Goal: Task Accomplishment & Management: Use online tool/utility

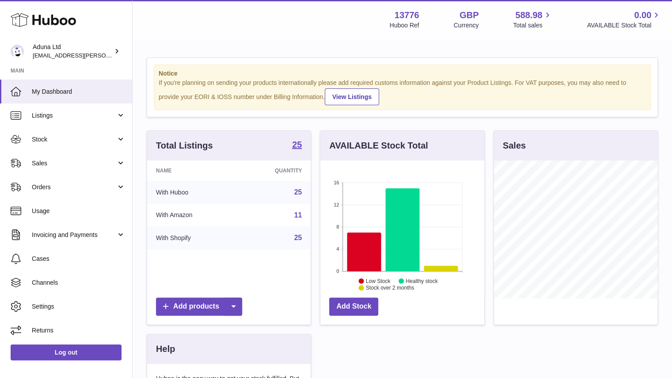
scroll to position [138, 164]
click at [90, 165] on span "Sales" at bounding box center [74, 163] width 84 height 8
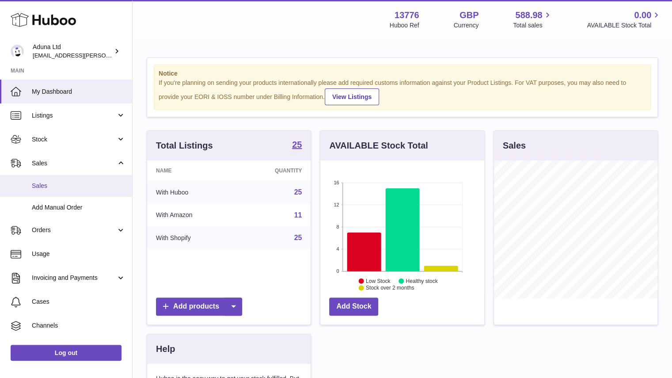
click at [90, 190] on link "Sales" at bounding box center [66, 186] width 132 height 22
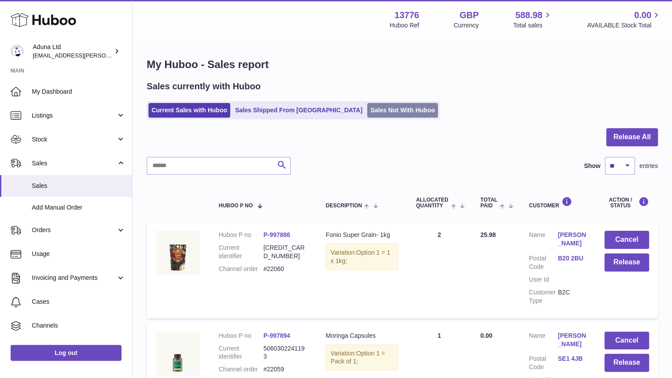
click at [367, 108] on link "Sales Not With Huboo" at bounding box center [402, 110] width 71 height 15
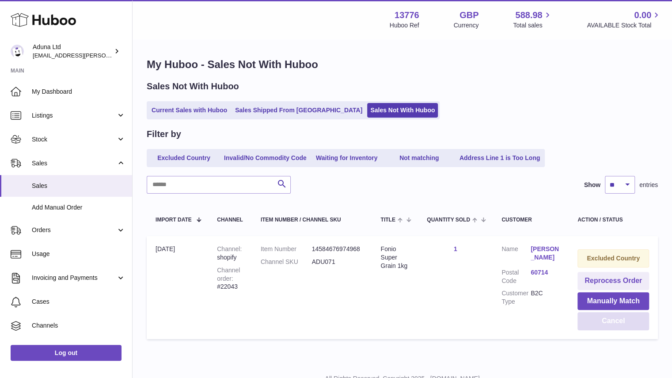
click at [592, 323] on button "Cancel" at bounding box center [614, 321] width 72 height 18
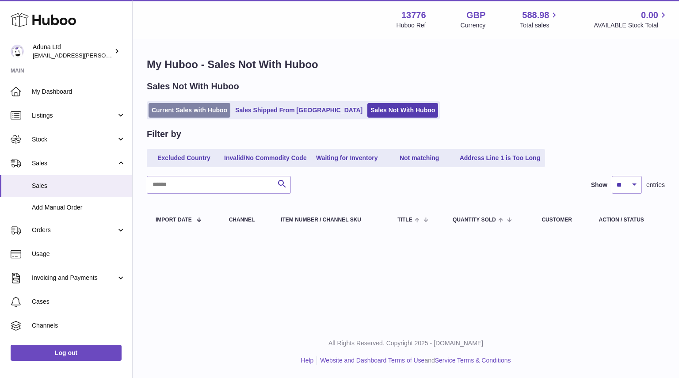
click at [202, 109] on link "Current Sales with Huboo" at bounding box center [190, 110] width 82 height 15
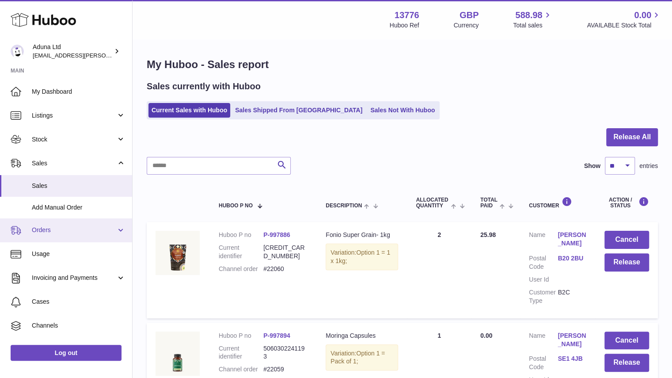
click at [84, 232] on span "Orders" at bounding box center [74, 230] width 84 height 8
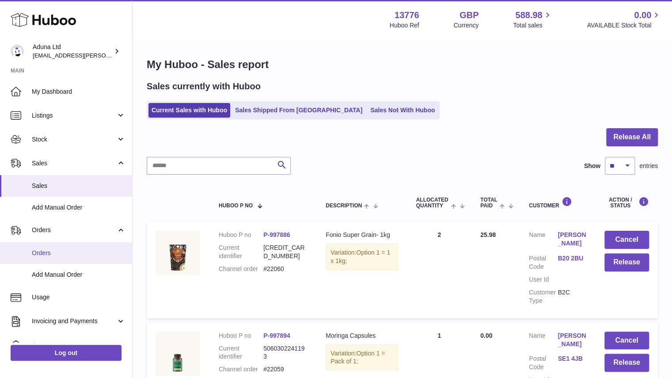
click at [88, 249] on span "Orders" at bounding box center [79, 253] width 94 height 8
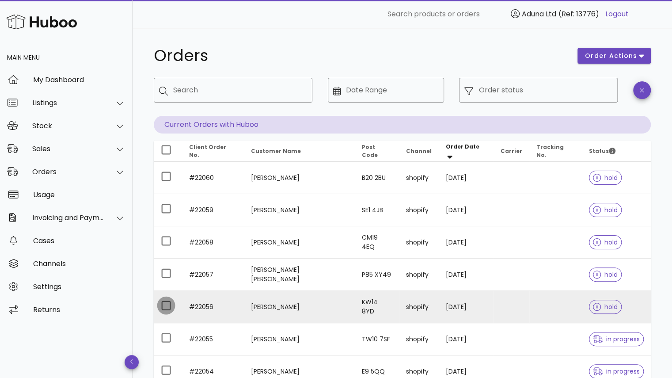
click at [164, 306] on div at bounding box center [166, 305] width 15 height 15
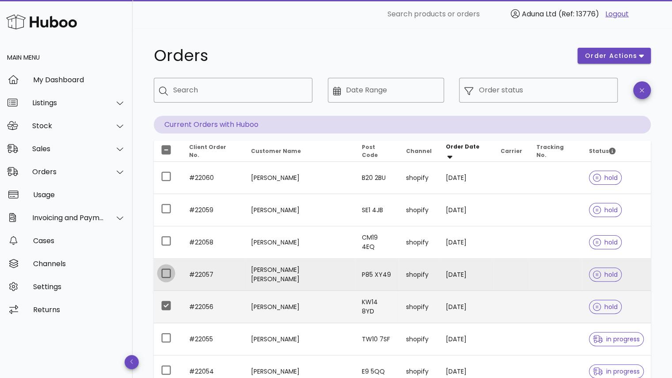
click at [165, 273] on div at bounding box center [166, 273] width 15 height 15
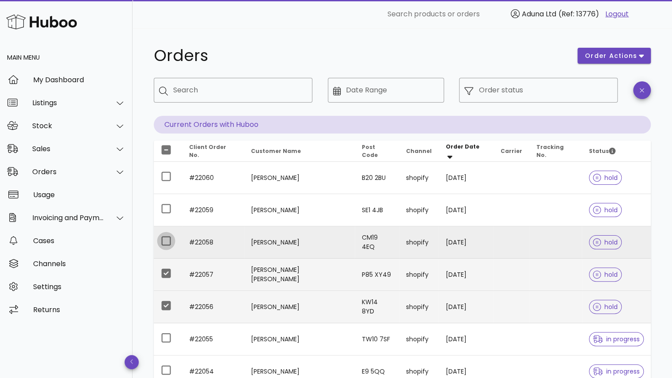
click at [164, 237] on div at bounding box center [166, 240] width 15 height 15
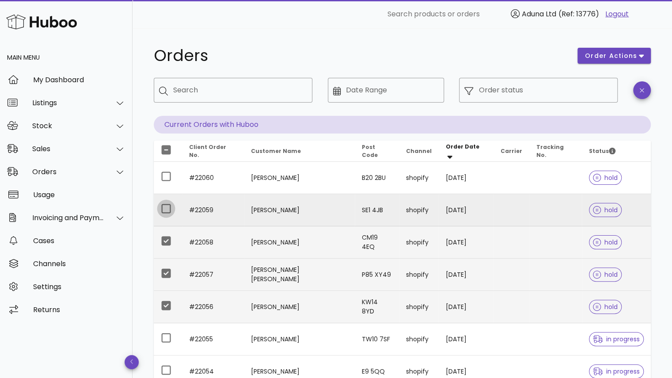
click at [164, 210] on div at bounding box center [166, 208] width 15 height 15
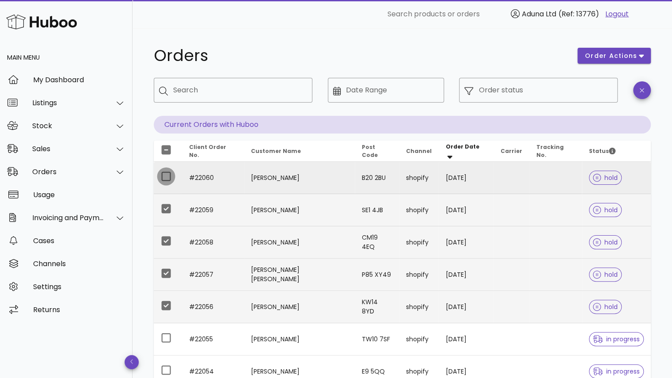
click at [164, 173] on div at bounding box center [166, 176] width 15 height 15
click at [636, 55] on span "order actions" at bounding box center [611, 55] width 53 height 9
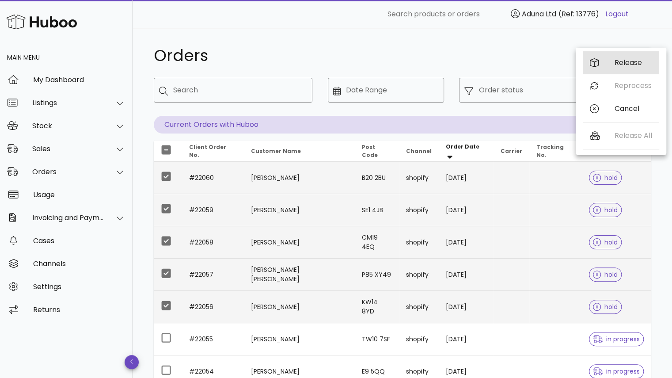
click at [617, 71] on div "Release" at bounding box center [621, 62] width 76 height 23
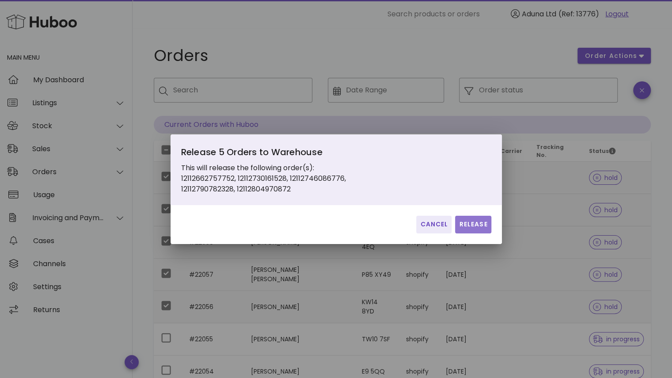
click at [474, 221] on span "Release" at bounding box center [473, 224] width 29 height 9
